Goal: Task Accomplishment & Management: Manage account settings

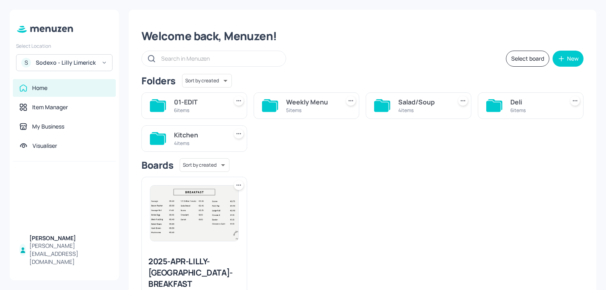
click at [512, 112] on div "6 items" at bounding box center [535, 110] width 50 height 7
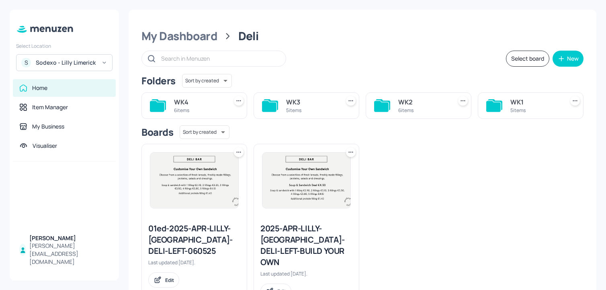
click at [220, 108] on div "6 items" at bounding box center [199, 110] width 50 height 7
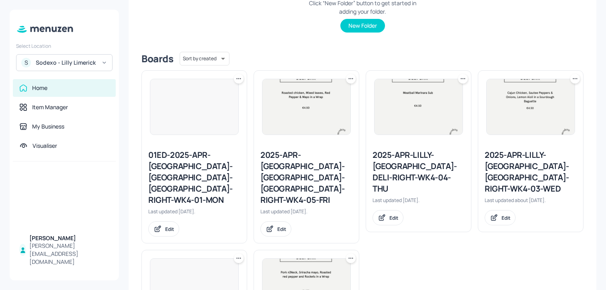
scroll to position [169, 0]
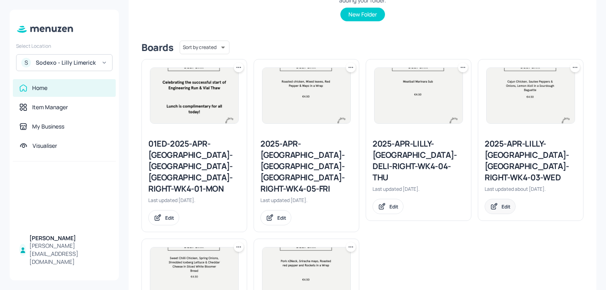
click at [500, 200] on div "Edit" at bounding box center [499, 206] width 31 height 15
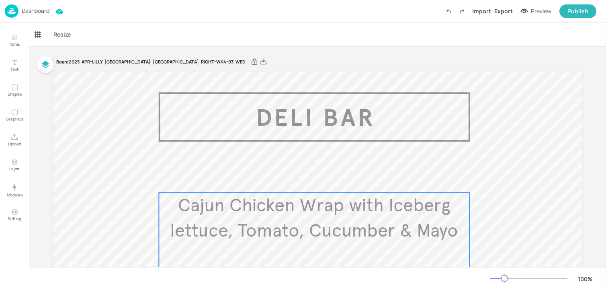
click at [192, 204] on span "Cajun Chicken Wrap with Iceberg lettuce, Tomato, Cucumber & Mayo" at bounding box center [314, 218] width 288 height 48
click at [50, 33] on div "Cajun Chicken Wrap with Iceberg lettuce, Tomato, Cucumber & Mayo" at bounding box center [68, 34] width 67 height 7
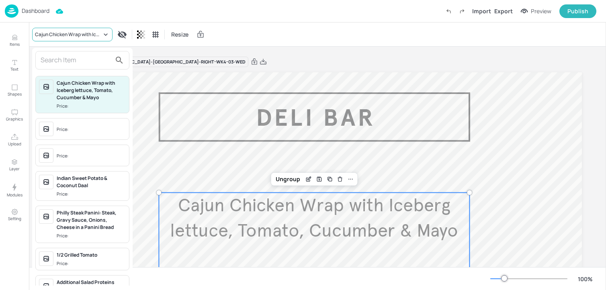
click at [50, 33] on div at bounding box center [303, 145] width 606 height 290
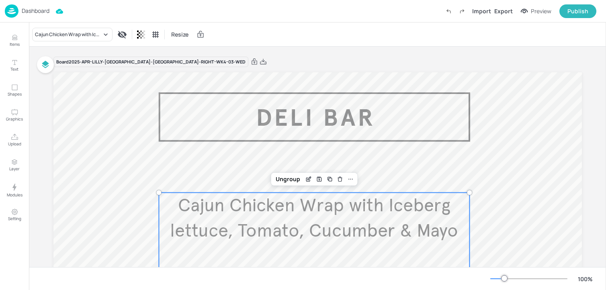
click at [31, 10] on p "Dashboard" at bounding box center [36, 11] width 28 height 6
